Goal: Task Accomplishment & Management: Manage account settings

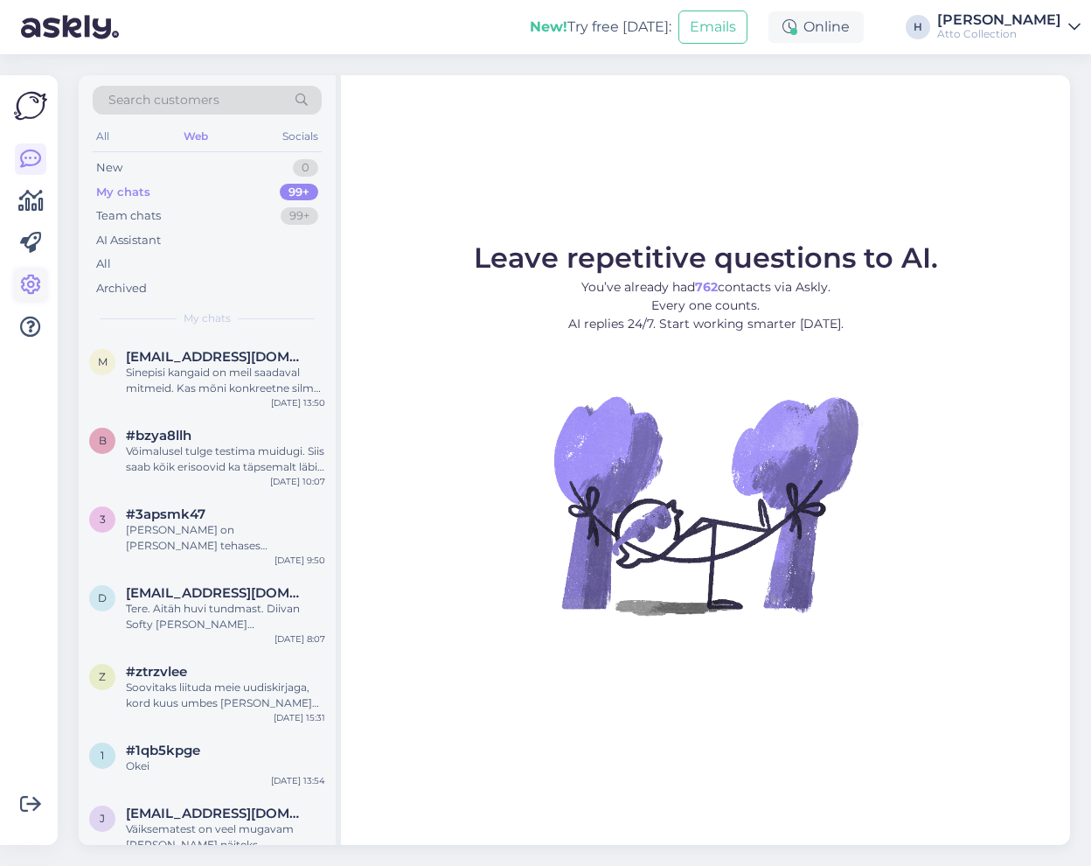
click at [24, 288] on icon at bounding box center [30, 285] width 21 height 21
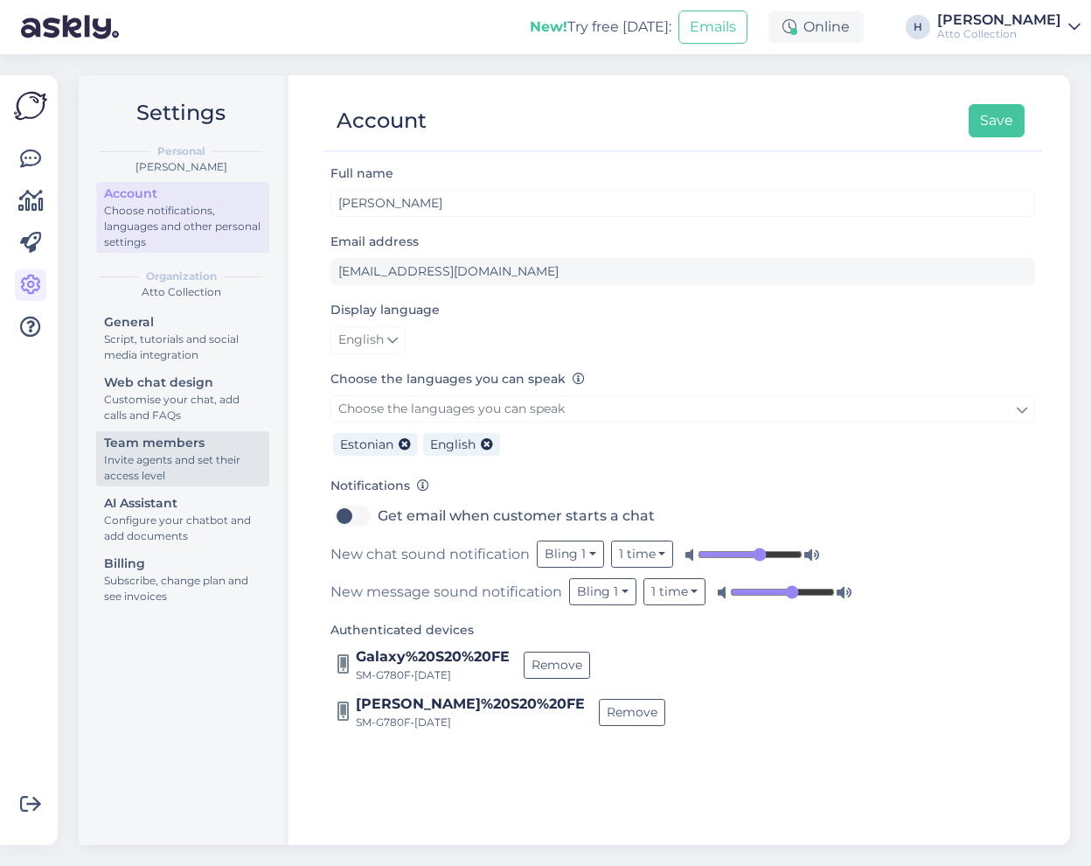
click at [167, 458] on div "Invite agents and set their access level" at bounding box center [182, 467] width 157 height 31
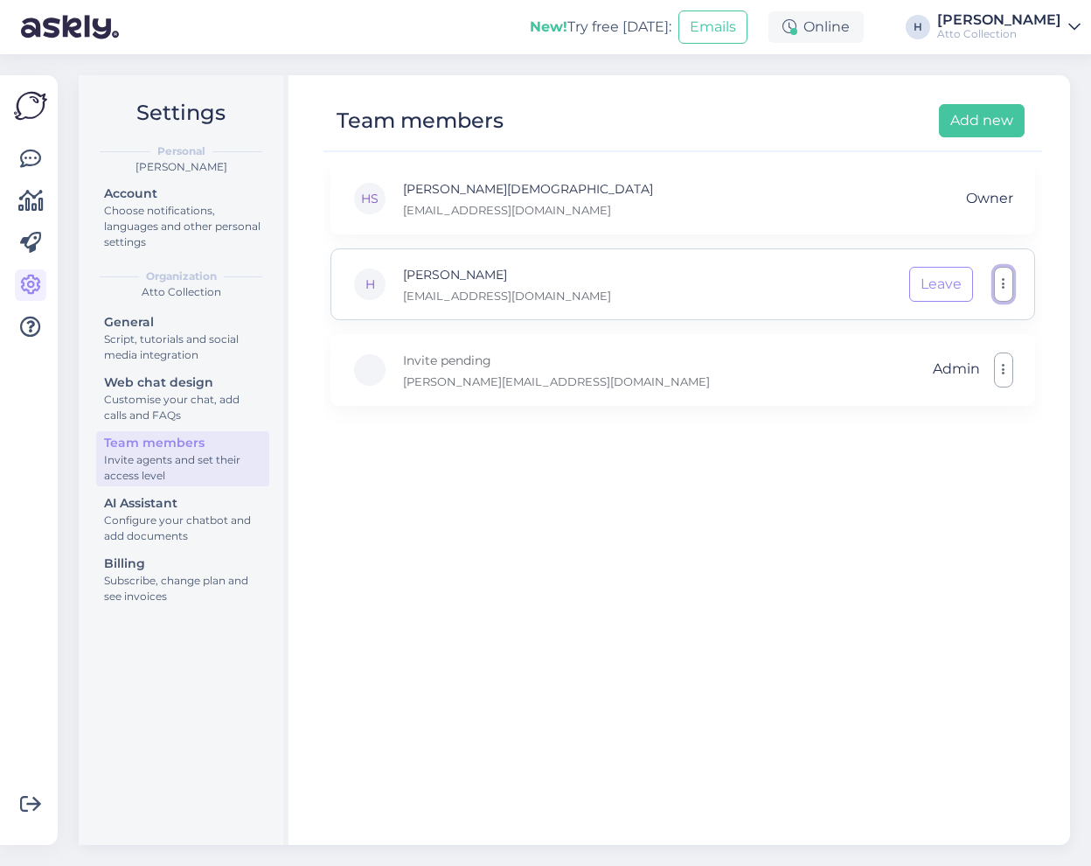
click at [1004, 290] on icon "button" at bounding box center [1003, 284] width 3 height 14
click at [628, 636] on div "HS [PERSON_NAME] [EMAIL_ADDRESS][DOMAIN_NAME] Owner H Harri [EMAIL_ADDRESS][DOM…" at bounding box center [682, 496] width 719 height 666
click at [414, 206] on p "[EMAIL_ADDRESS][DOMAIN_NAME]" at bounding box center [528, 210] width 250 height 16
click at [444, 202] on p "[EMAIL_ADDRESS][DOMAIN_NAME]" at bounding box center [528, 210] width 250 height 16
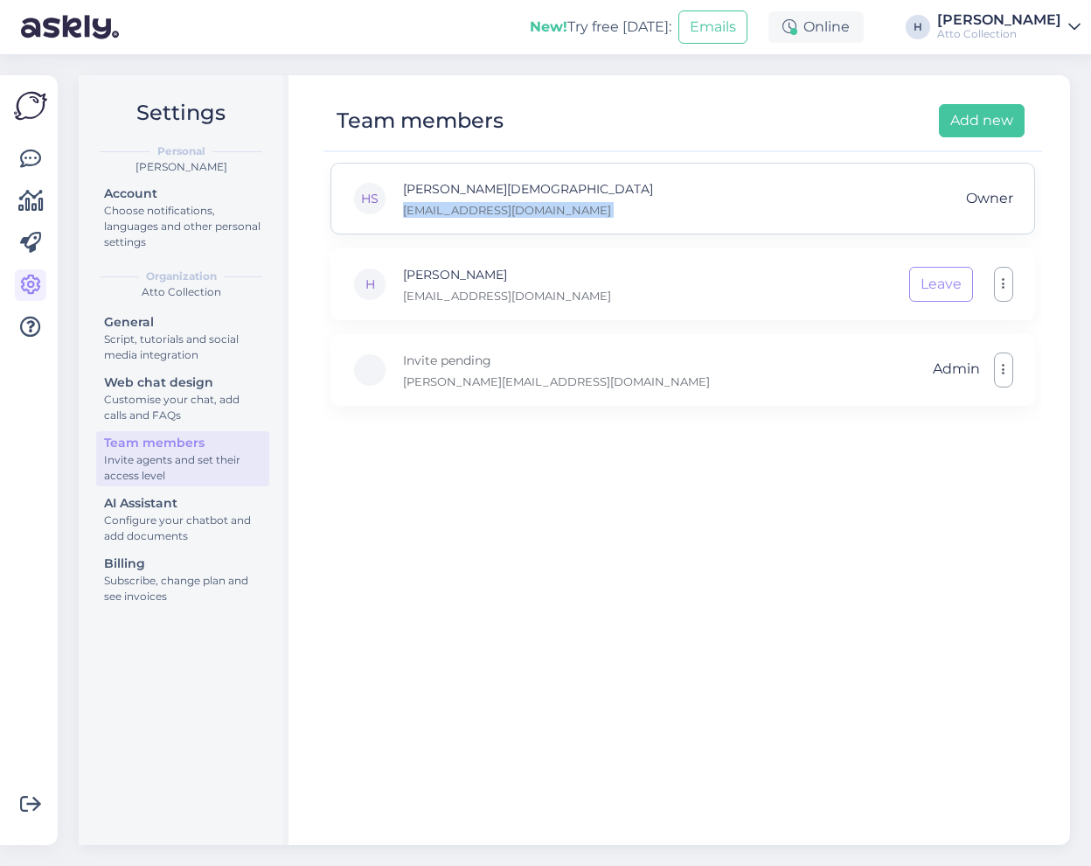
click at [444, 202] on p "[EMAIL_ADDRESS][DOMAIN_NAME]" at bounding box center [528, 210] width 250 height 16
click at [447, 191] on p "[PERSON_NAME][DEMOGRAPHIC_DATA]" at bounding box center [528, 188] width 250 height 19
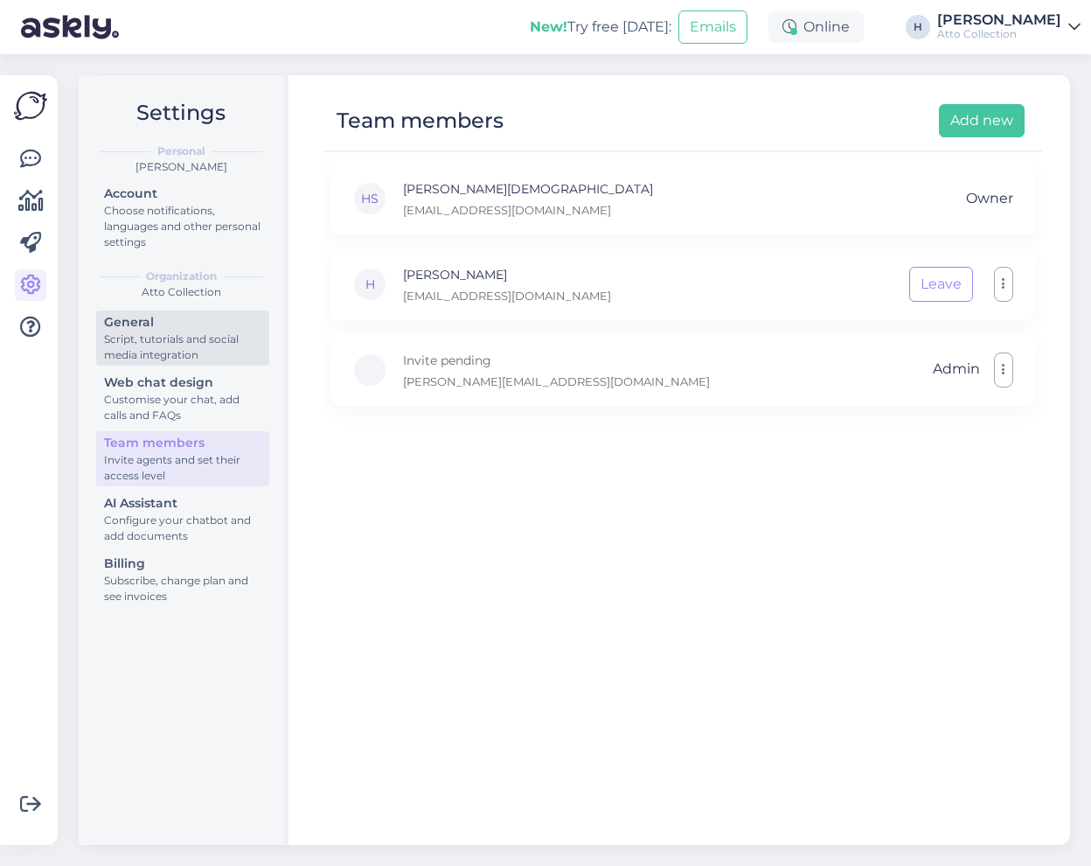
click at [140, 337] on div "Script, tutorials and social media integration" at bounding box center [182, 346] width 157 height 31
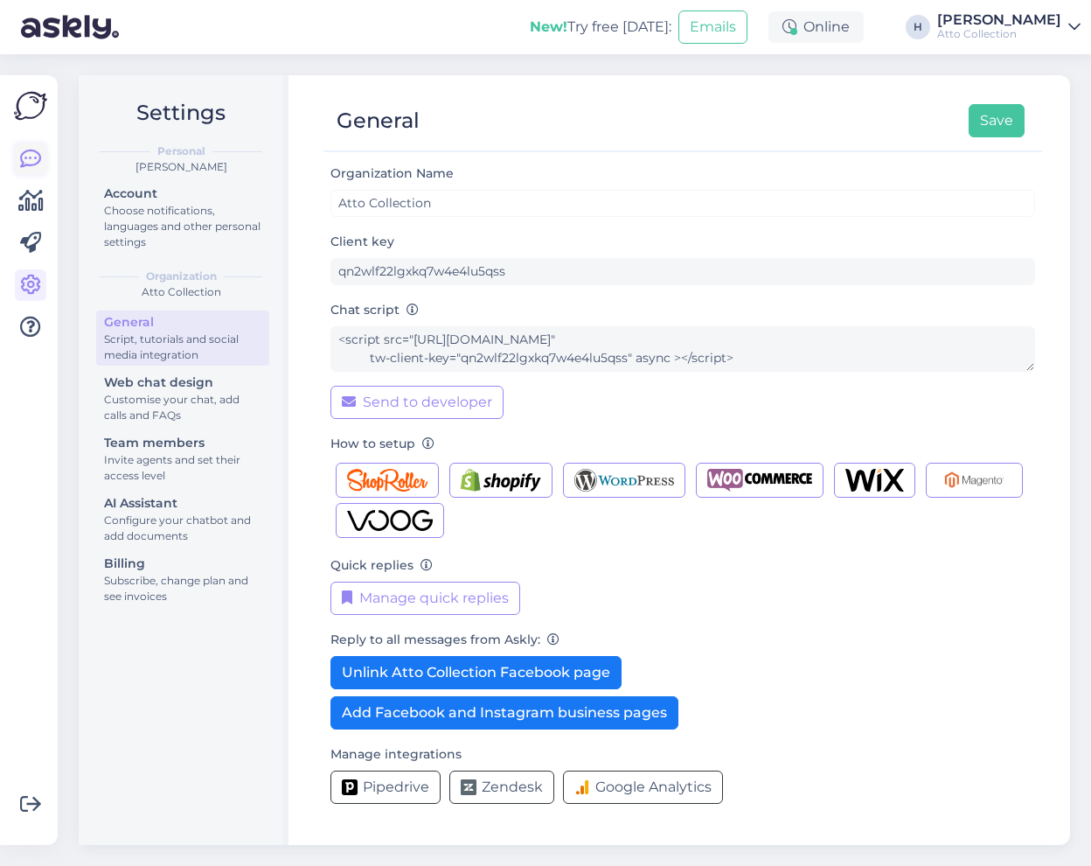
click at [32, 157] on icon at bounding box center [30, 159] width 21 height 21
